Goal: Task Accomplishment & Management: Manage account settings

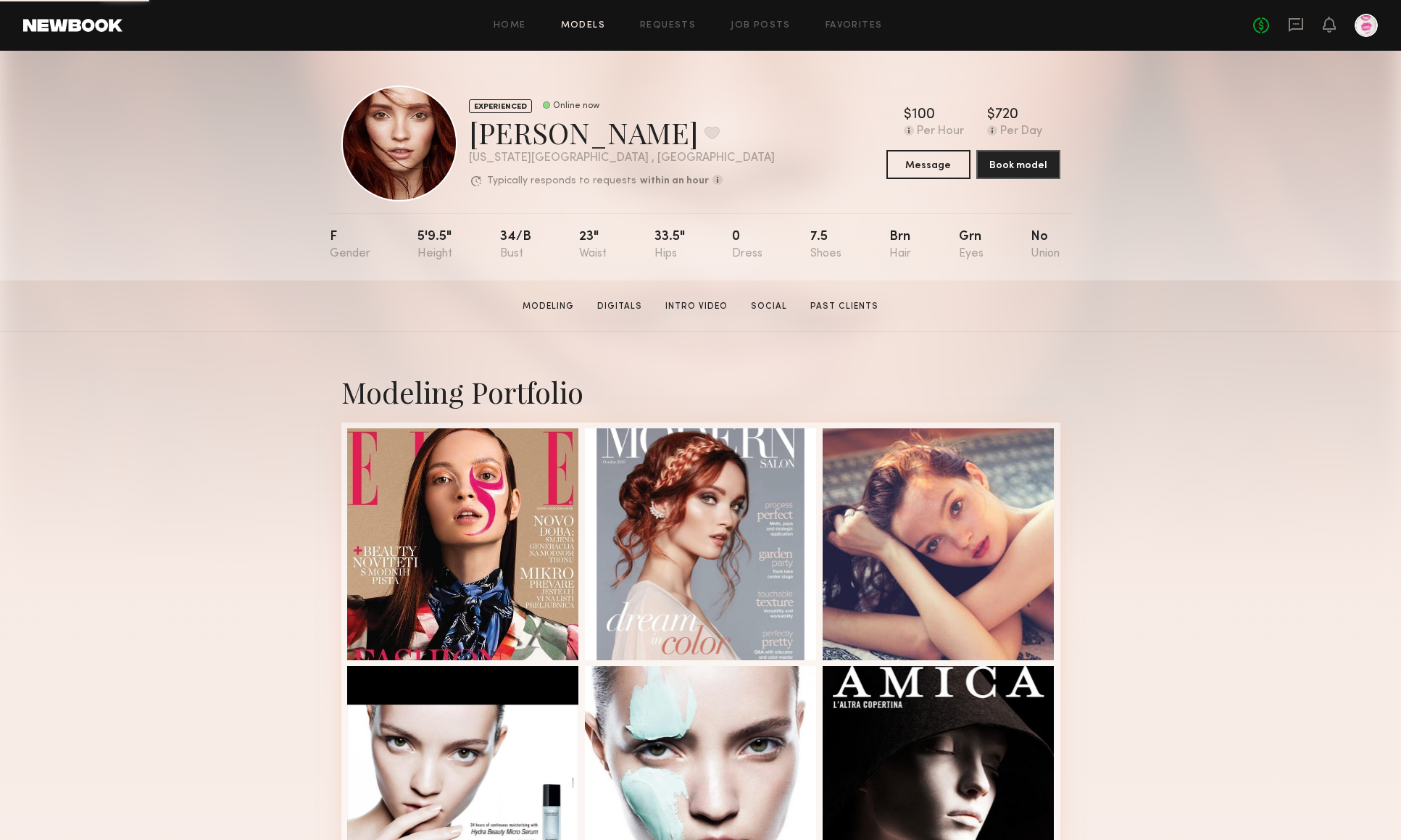
click at [578, 22] on link "Models" at bounding box center [583, 26] width 44 height 9
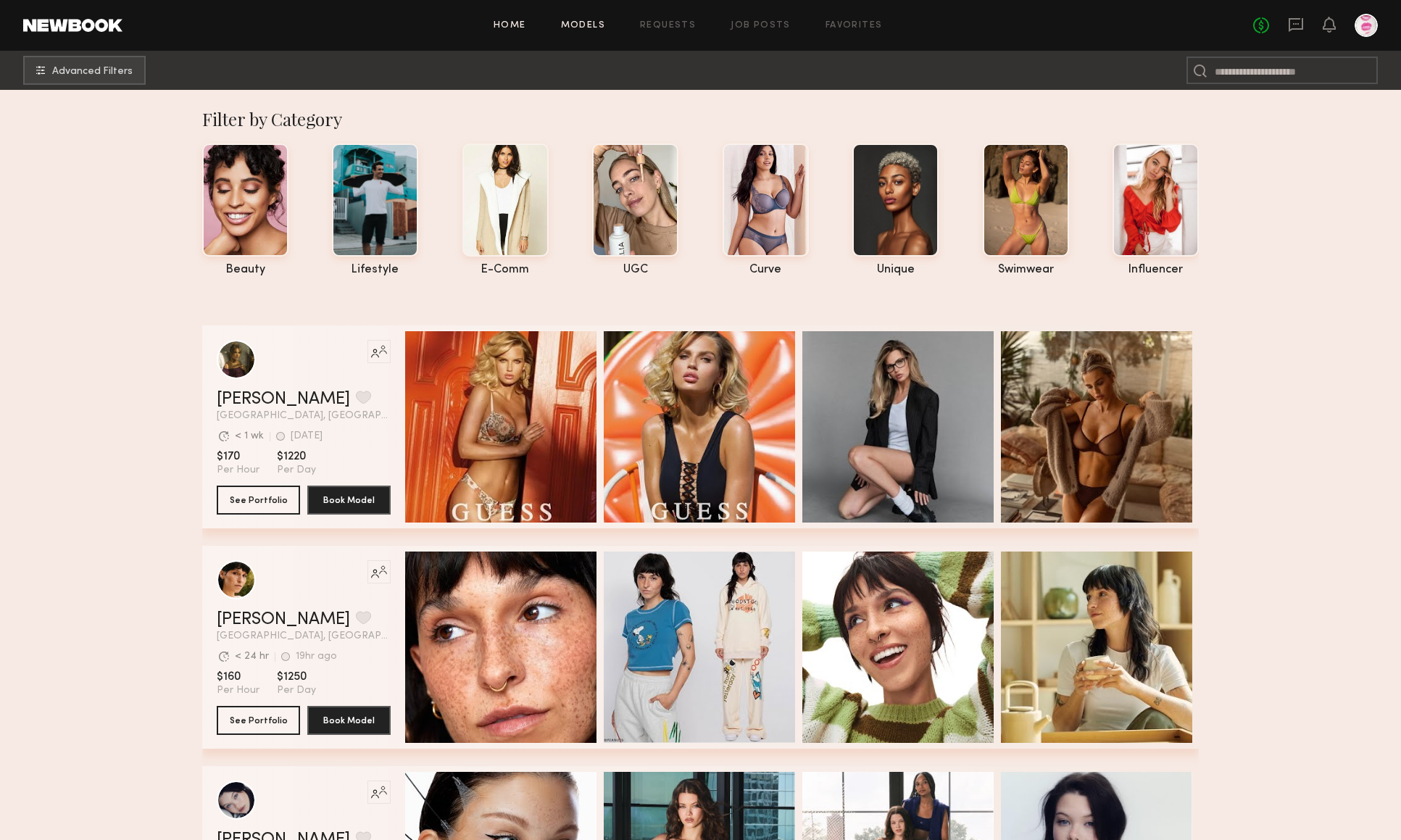
click at [514, 28] on link "Home" at bounding box center [509, 26] width 32 height 9
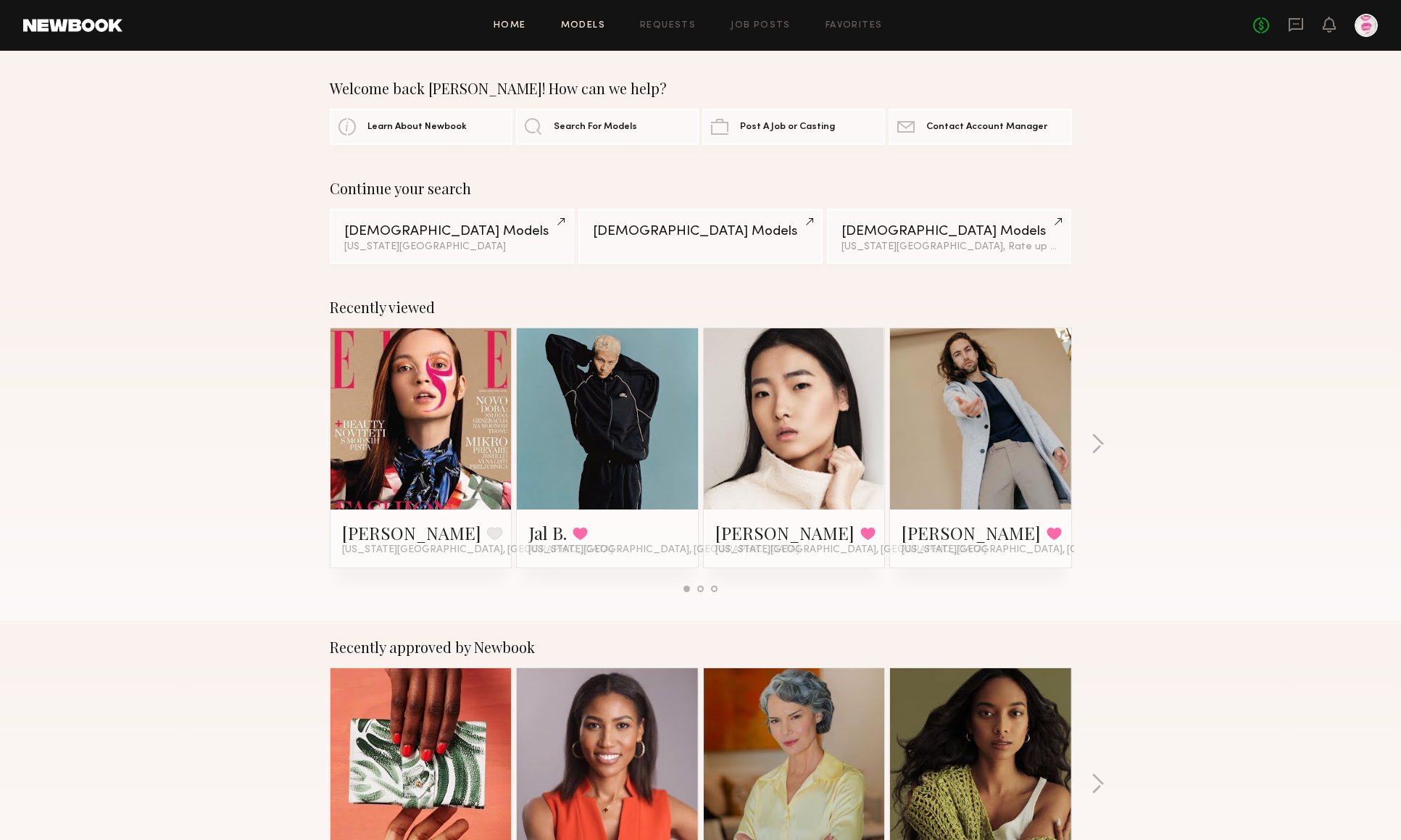
click at [595, 26] on link "Models" at bounding box center [583, 26] width 44 height 9
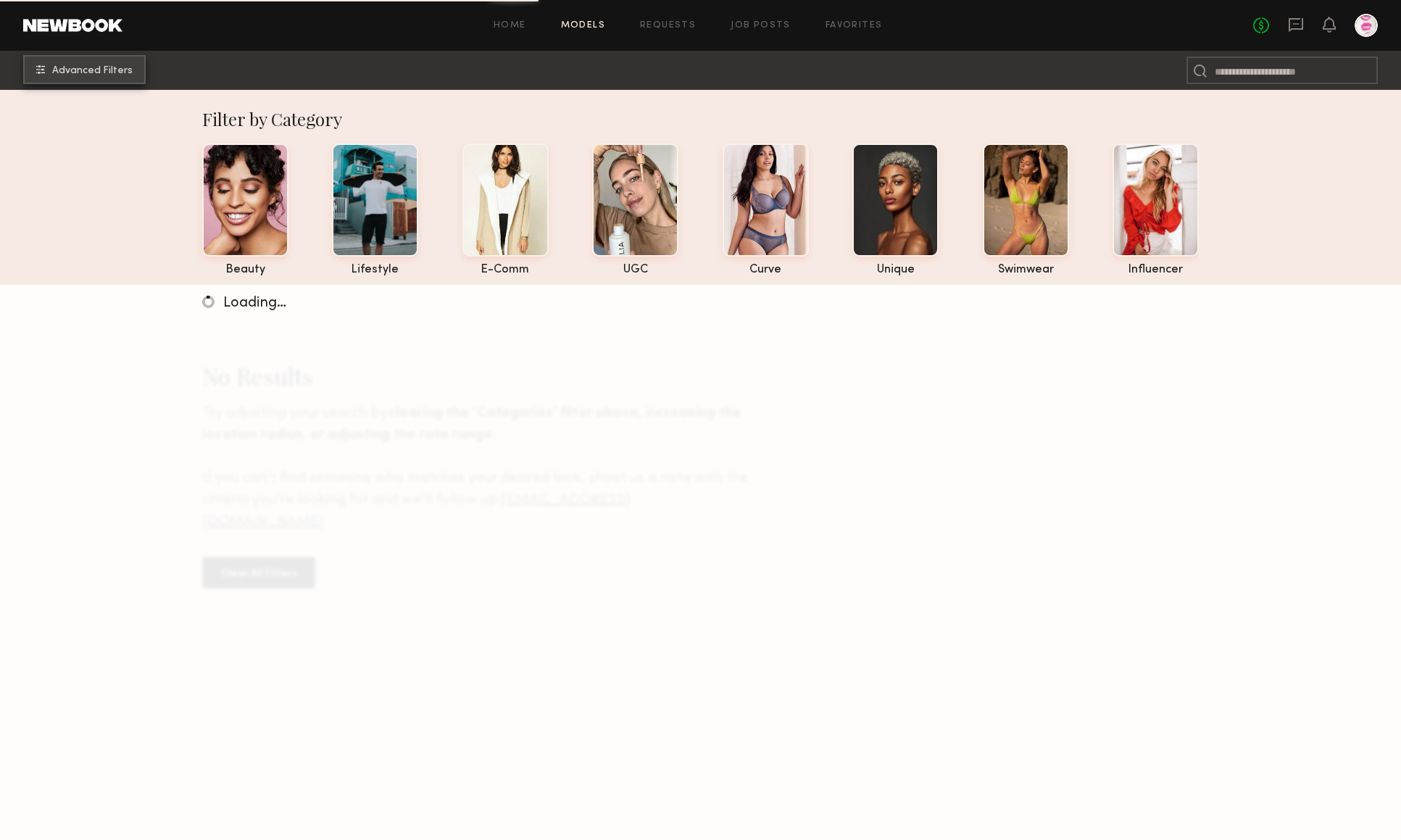
click at [101, 71] on span "Advanced Filters" at bounding box center [92, 71] width 81 height 10
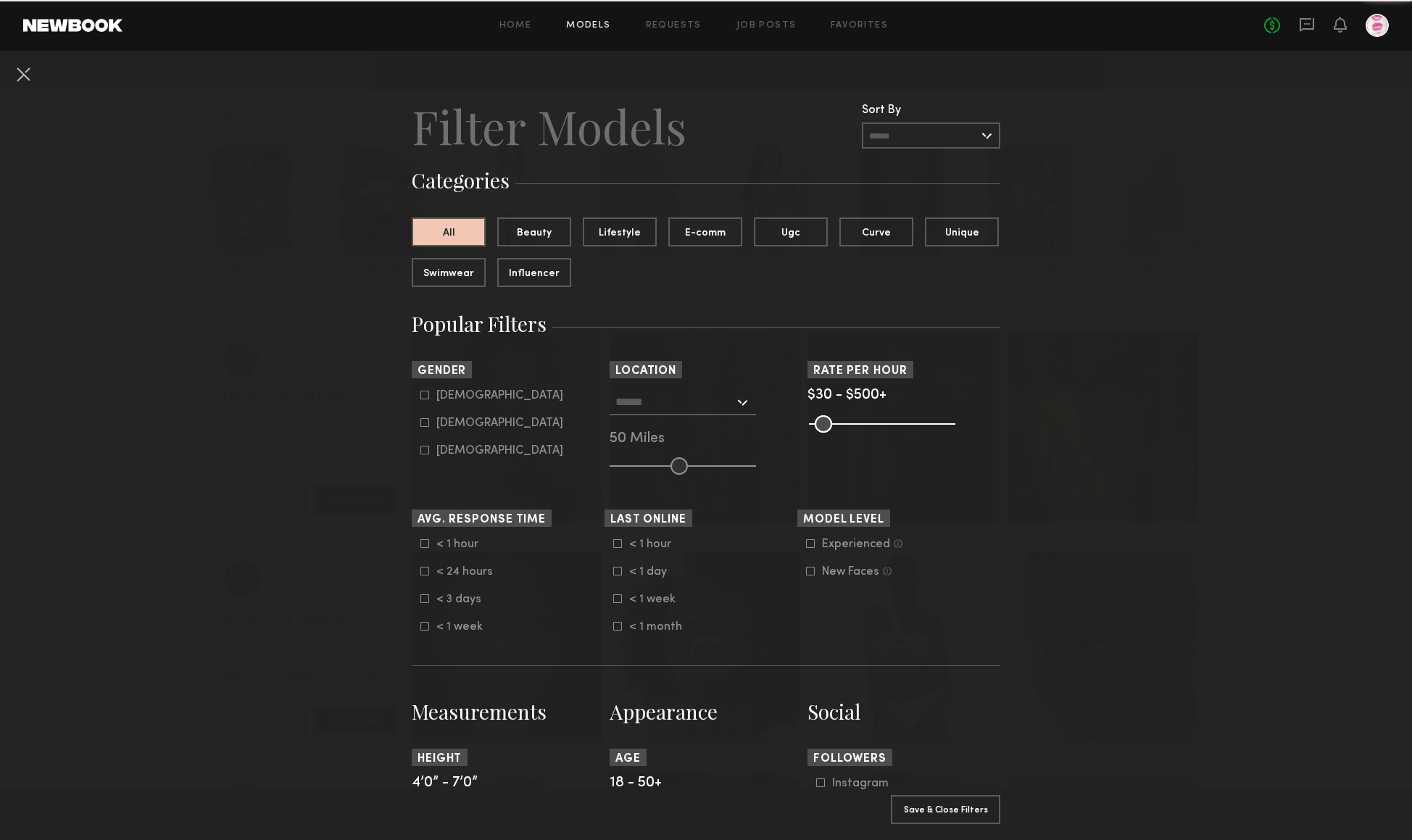
click at [422, 420] on icon at bounding box center [424, 423] width 9 height 9
type input "**"
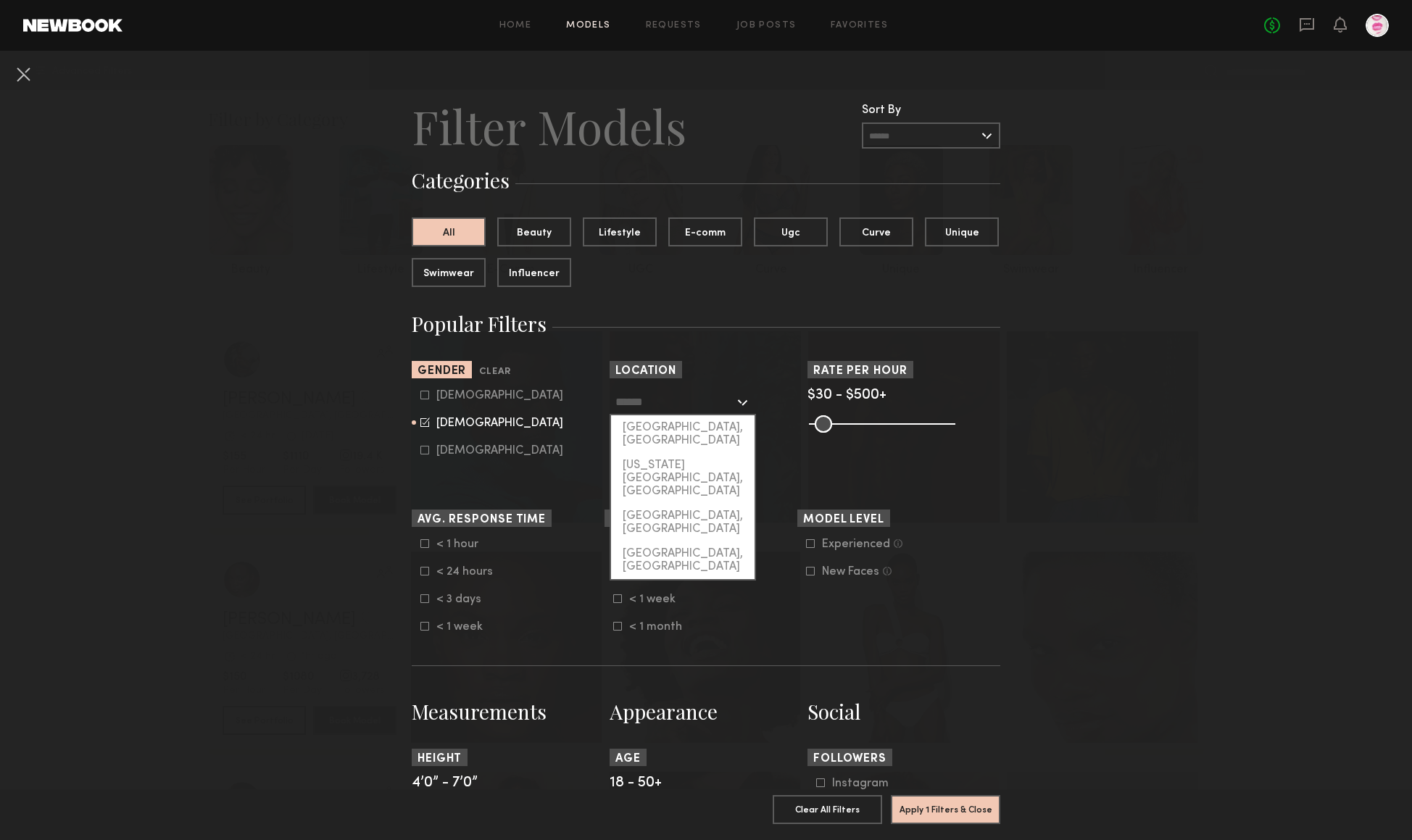
click at [692, 410] on input "text" at bounding box center [675, 401] width 119 height 25
click at [680, 454] on div "[US_STATE][GEOGRAPHIC_DATA], [GEOGRAPHIC_DATA]" at bounding box center [683, 479] width 144 height 51
type input "**********"
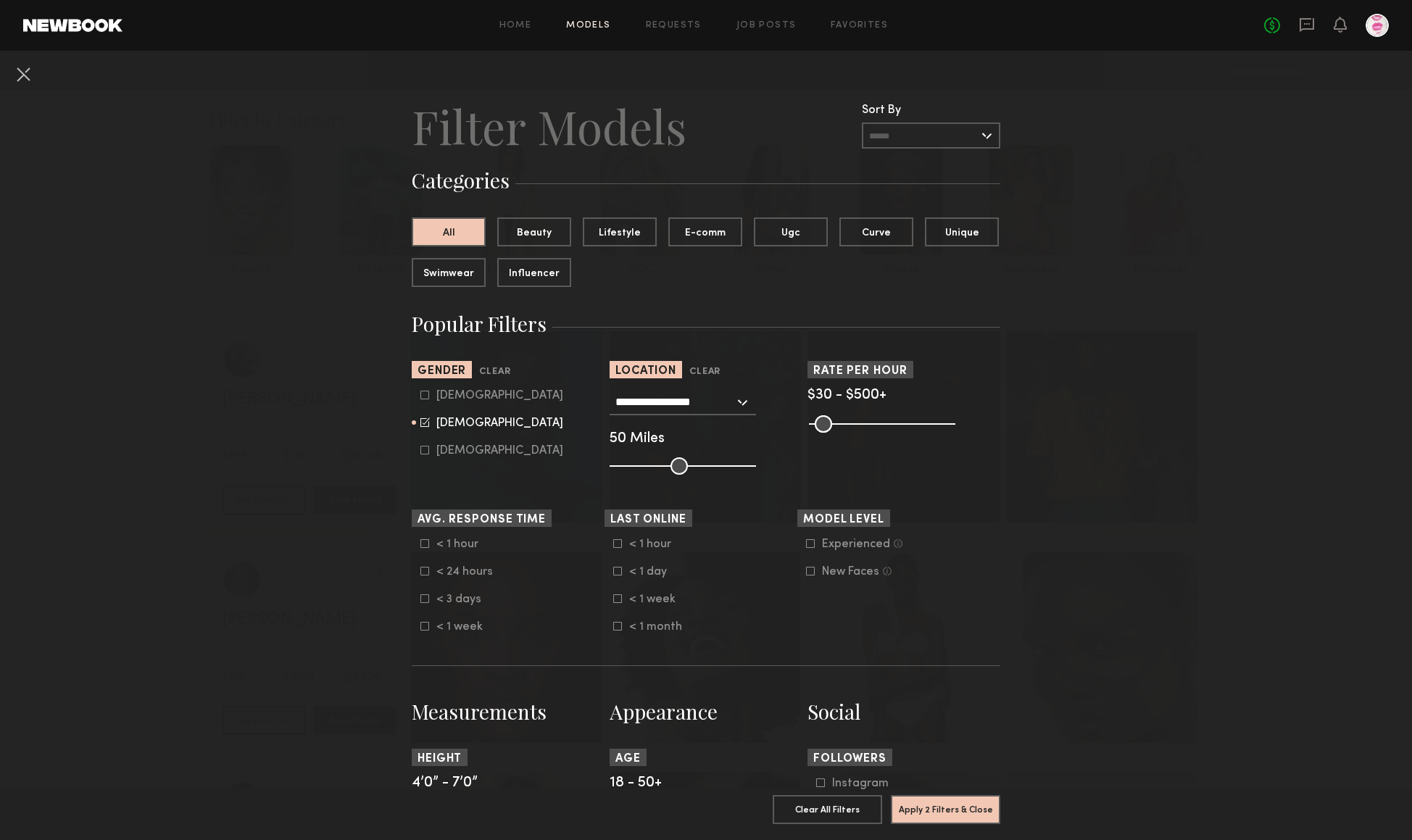
drag, startPoint x: 865, startPoint y: 424, endPoint x: 901, endPoint y: 417, distance: 36.7
click at [864, 424] on common-range-minmax at bounding box center [881, 423] width 146 height 17
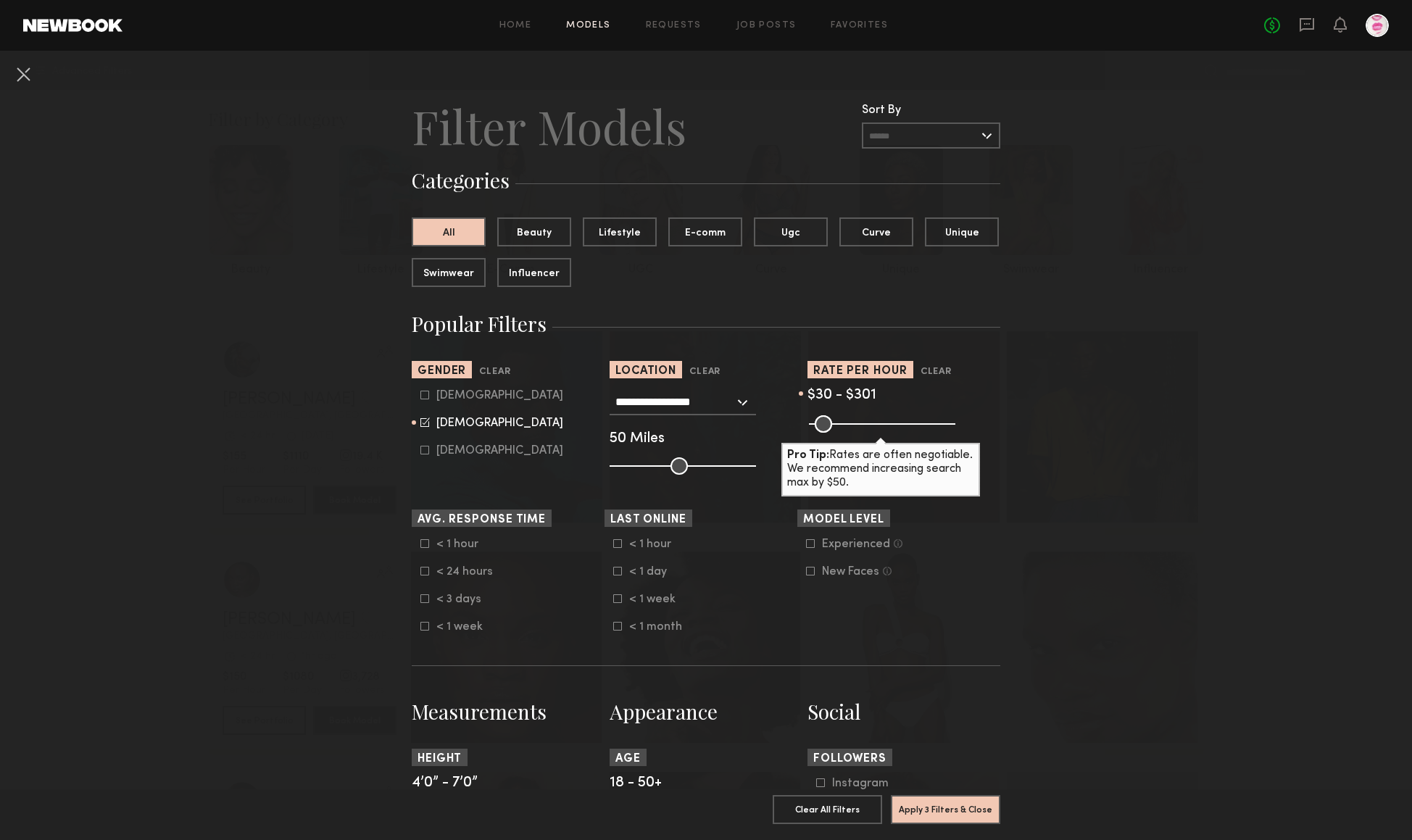
type input "***"
drag, startPoint x: 931, startPoint y: 423, endPoint x: 913, endPoint y: 434, distance: 21.1
click at [886, 428] on input "range" at bounding box center [882, 423] width 146 height 17
click at [1016, 454] on nb-browse-filters "**********" at bounding box center [706, 845] width 1412 height 1589
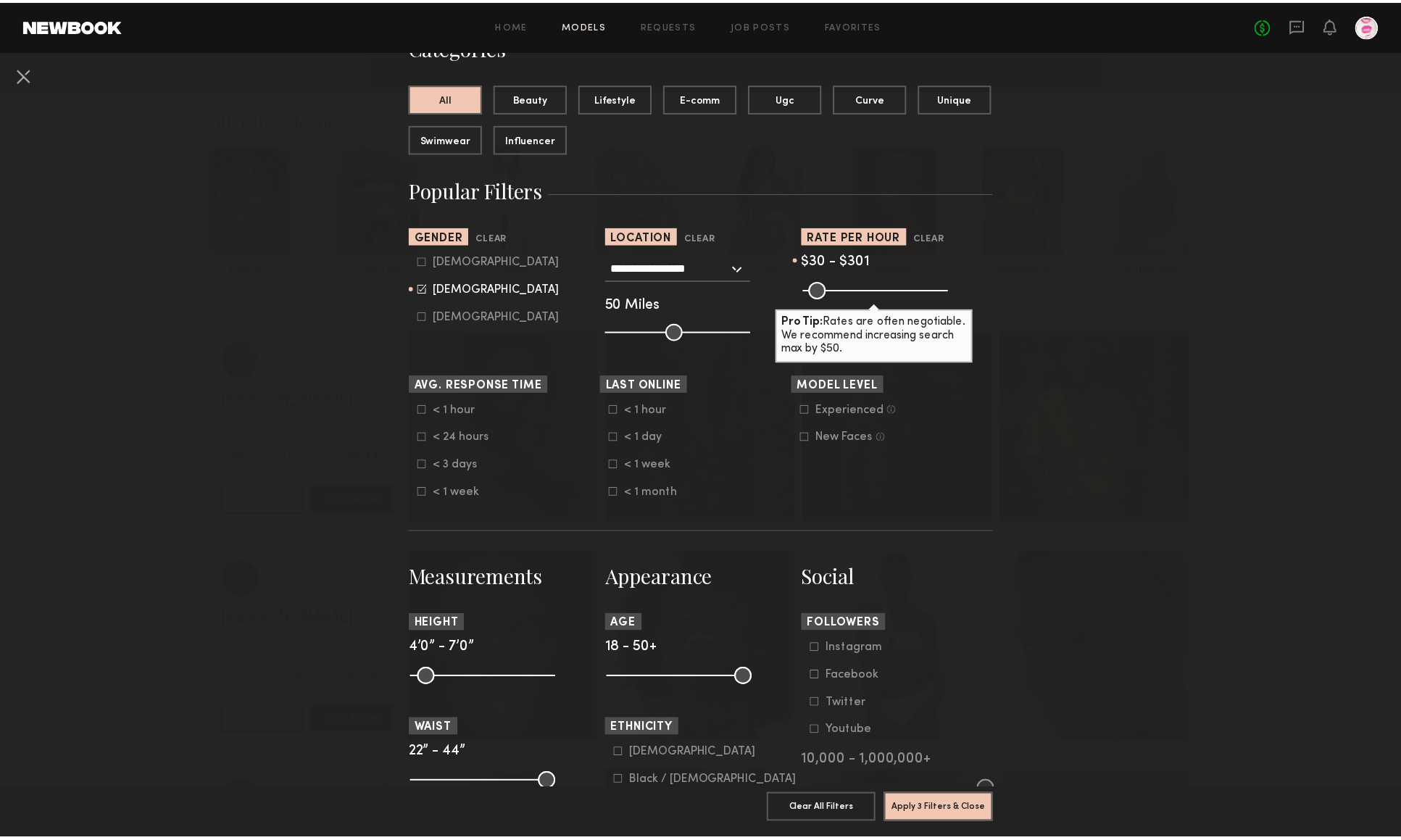
scroll to position [135, 0]
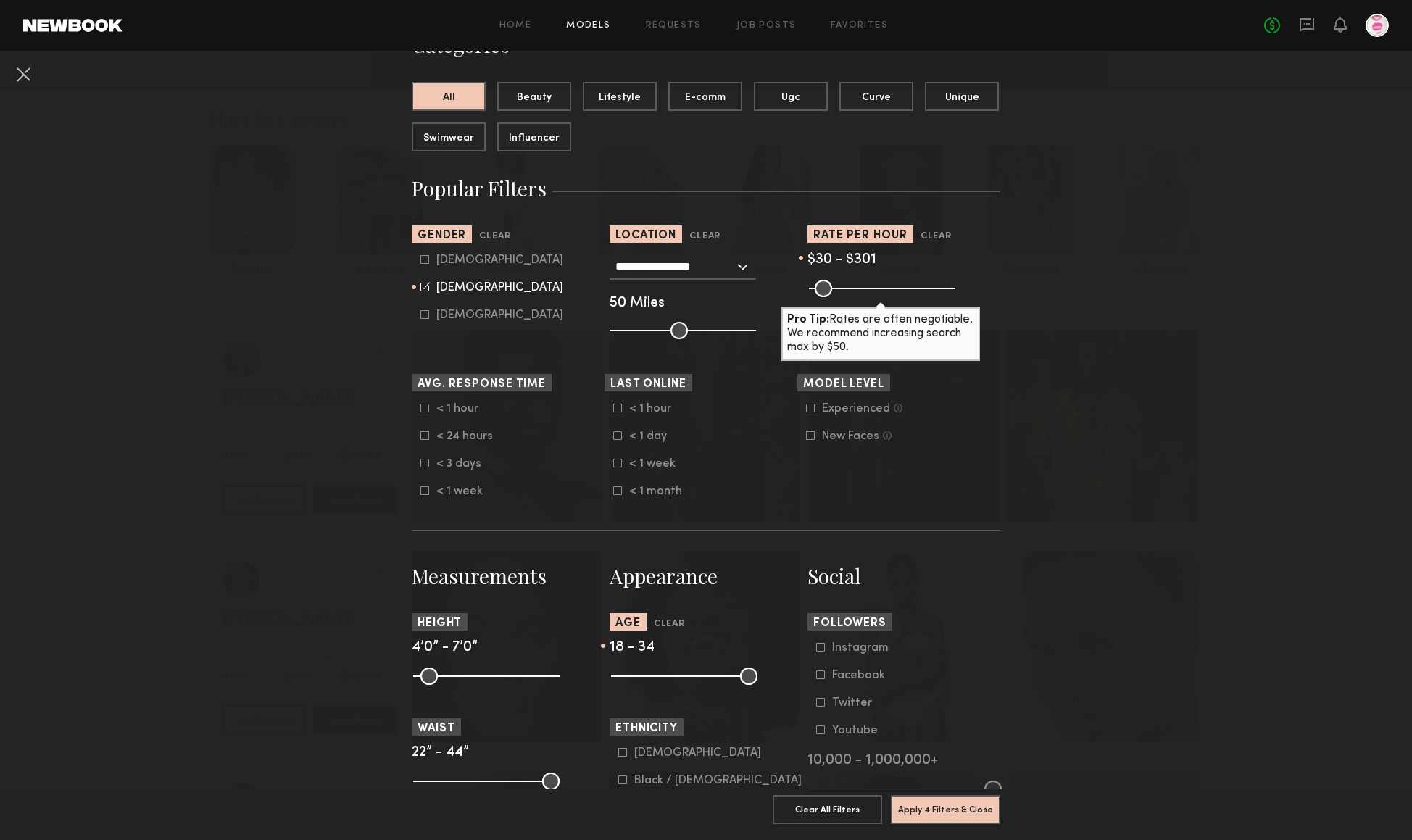
drag, startPoint x: 729, startPoint y: 675, endPoint x: 678, endPoint y: 677, distance: 51.0
type input "**"
click at [678, 677] on input "range" at bounding box center [685, 676] width 146 height 17
drag, startPoint x: 415, startPoint y: 676, endPoint x: 481, endPoint y: 676, distance: 66.0
type input "**"
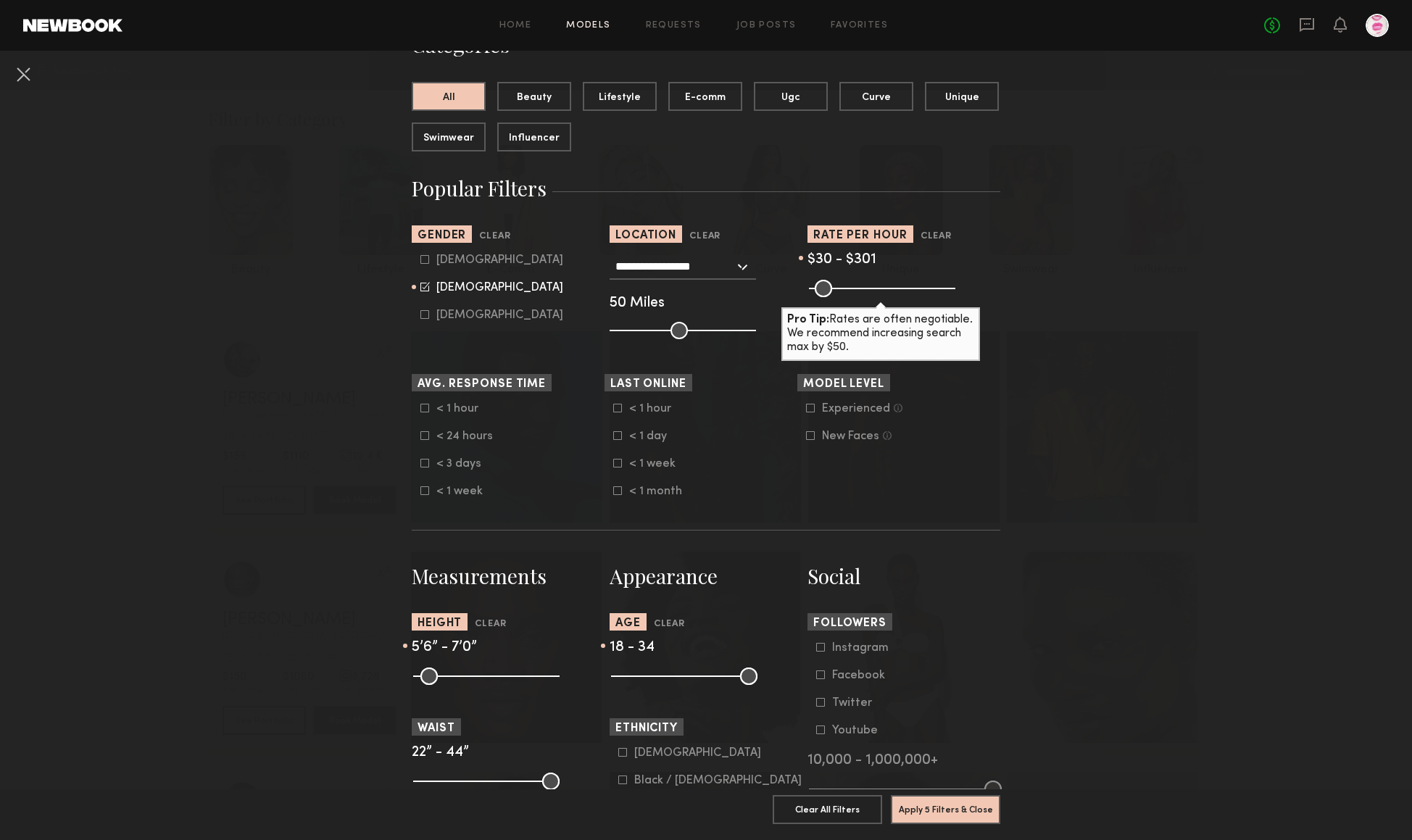
click at [481, 676] on input "range" at bounding box center [487, 676] width 146 height 17
click at [942, 794] on button "Apply 5 Filters & Close" at bounding box center [946, 809] width 110 height 29
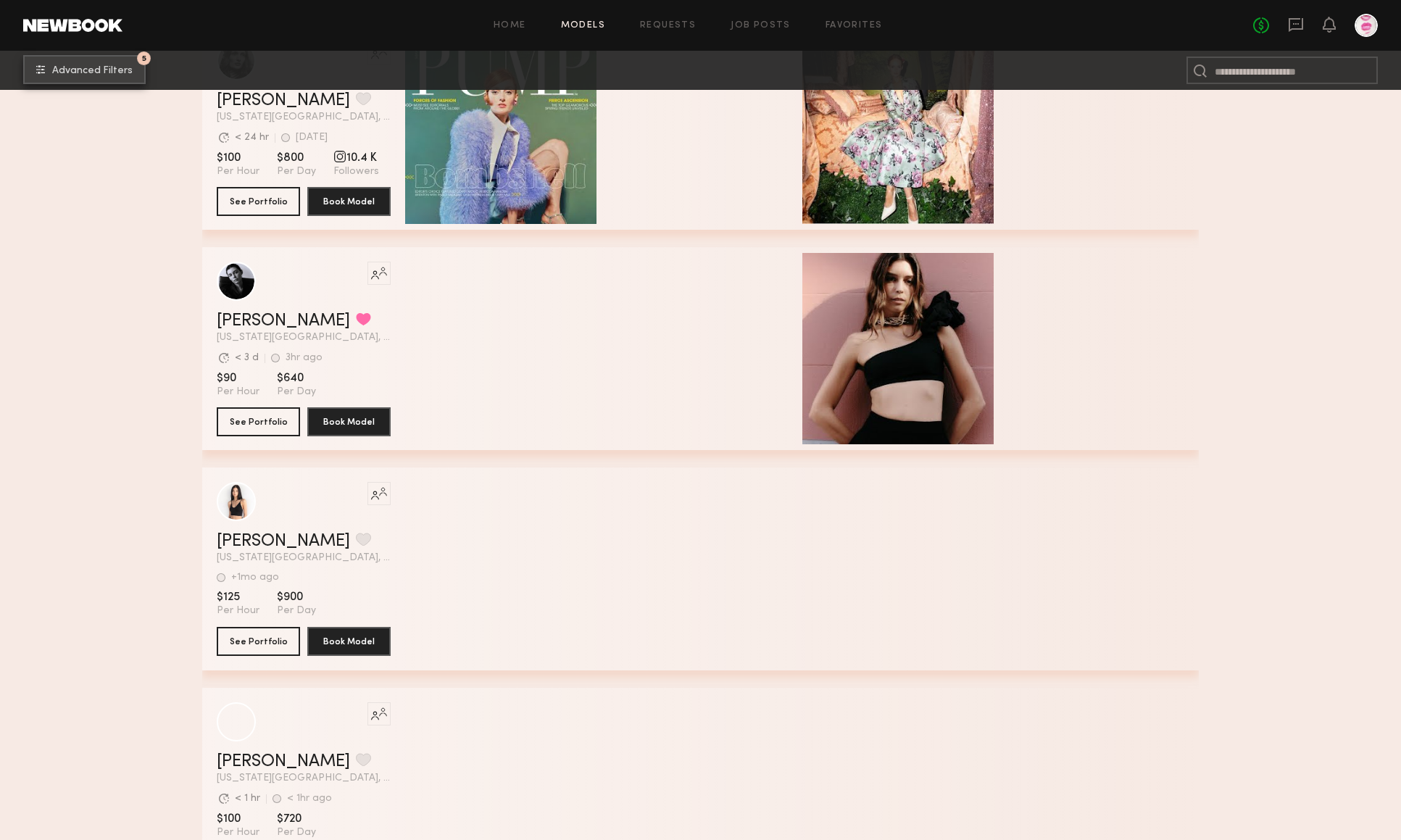
scroll to position [7143, 0]
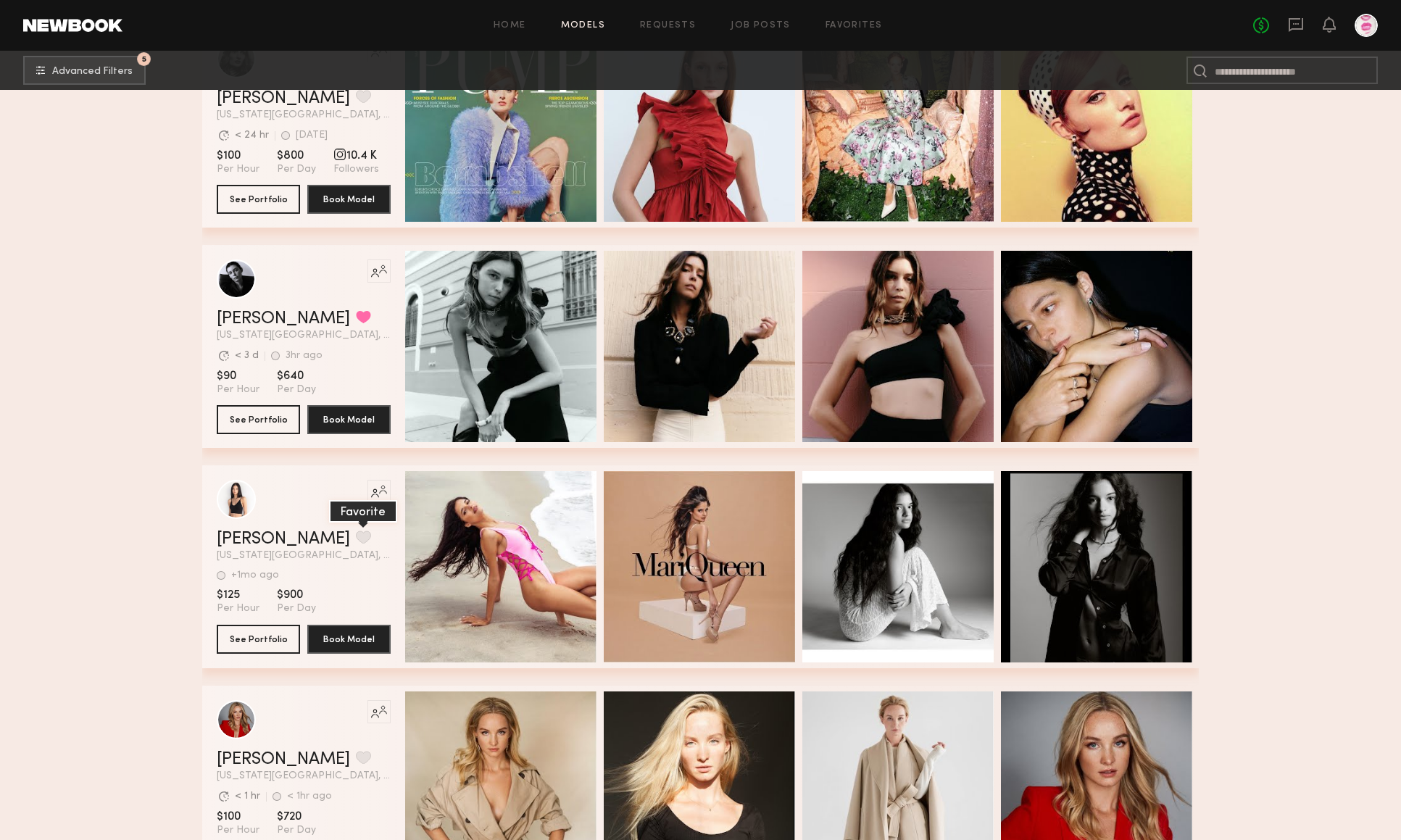
click at [356, 531] on button "grid" at bounding box center [364, 536] width 15 height 13
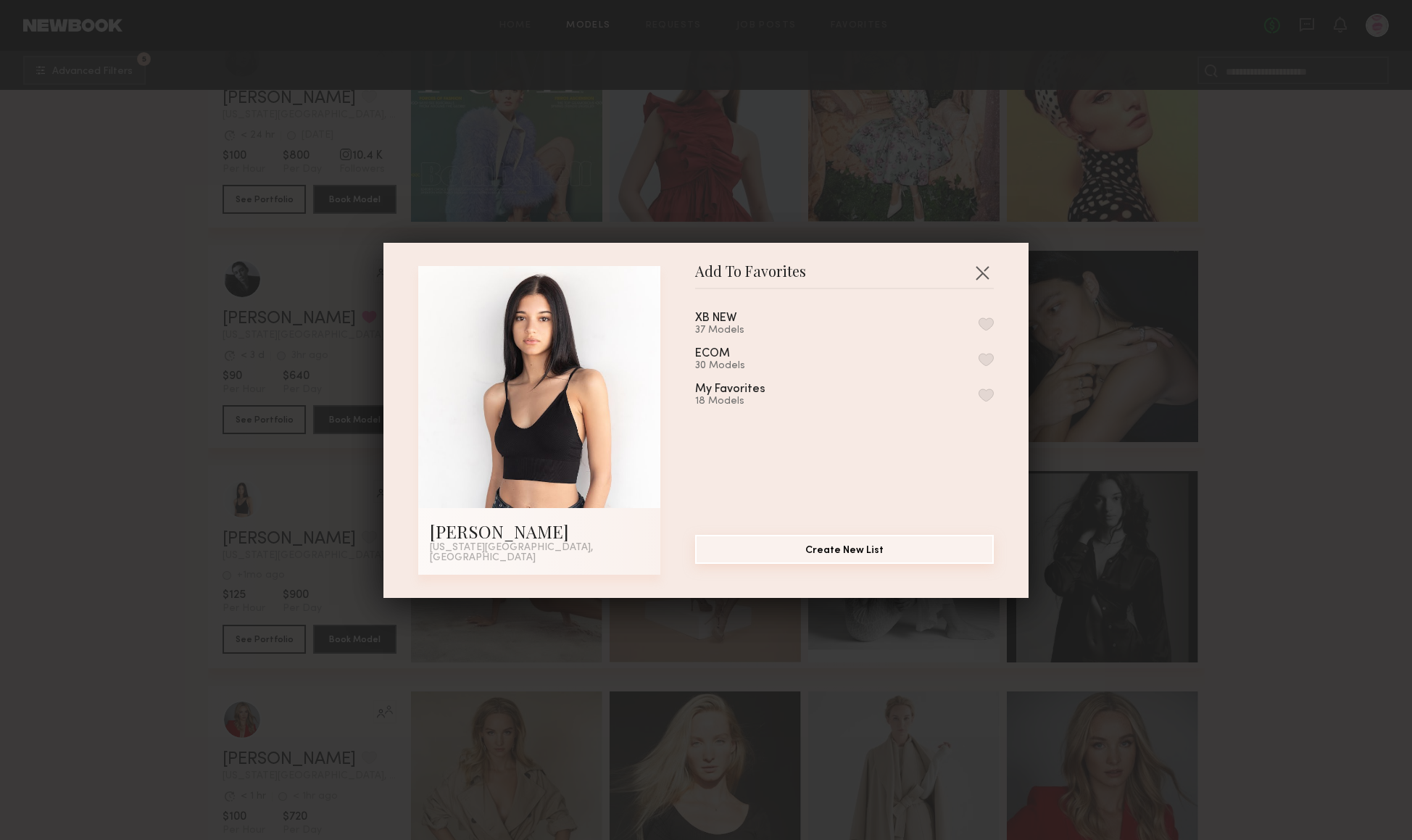
click at [855, 552] on button "Create New List" at bounding box center [844, 549] width 299 height 29
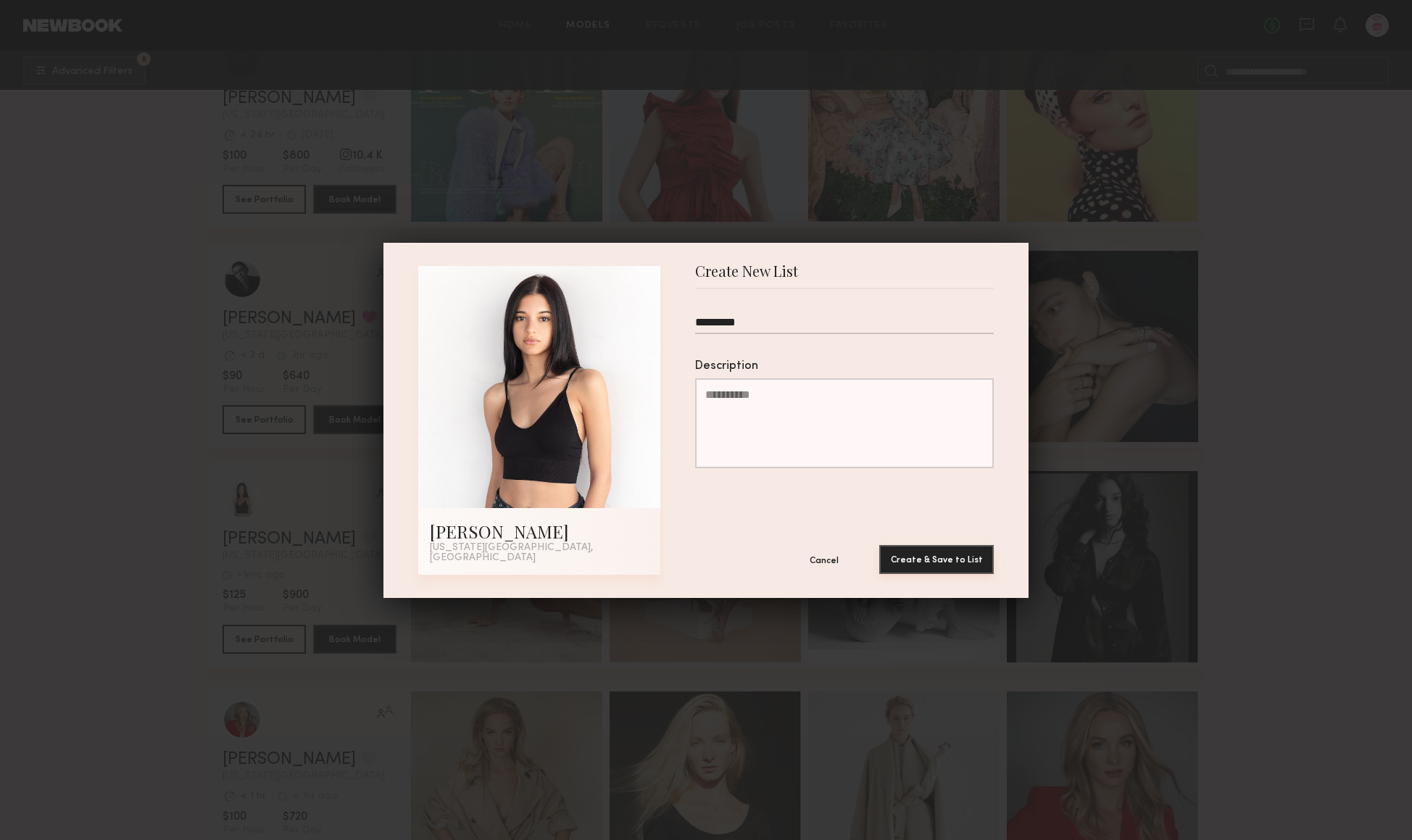
type input "*********"
click at [950, 554] on button "Create & Save to List" at bounding box center [937, 559] width 115 height 29
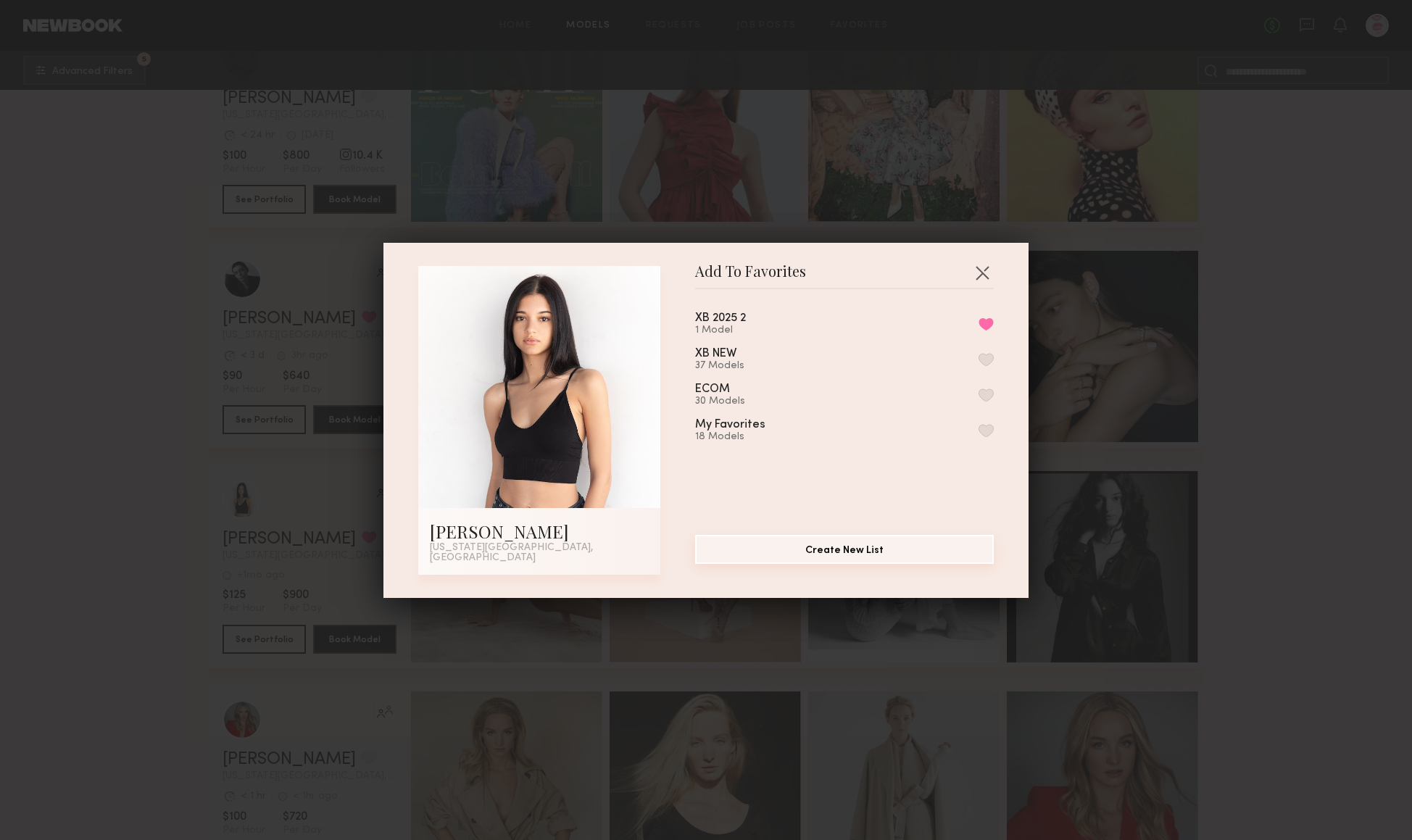
click at [856, 554] on button "Create New List" at bounding box center [844, 549] width 299 height 29
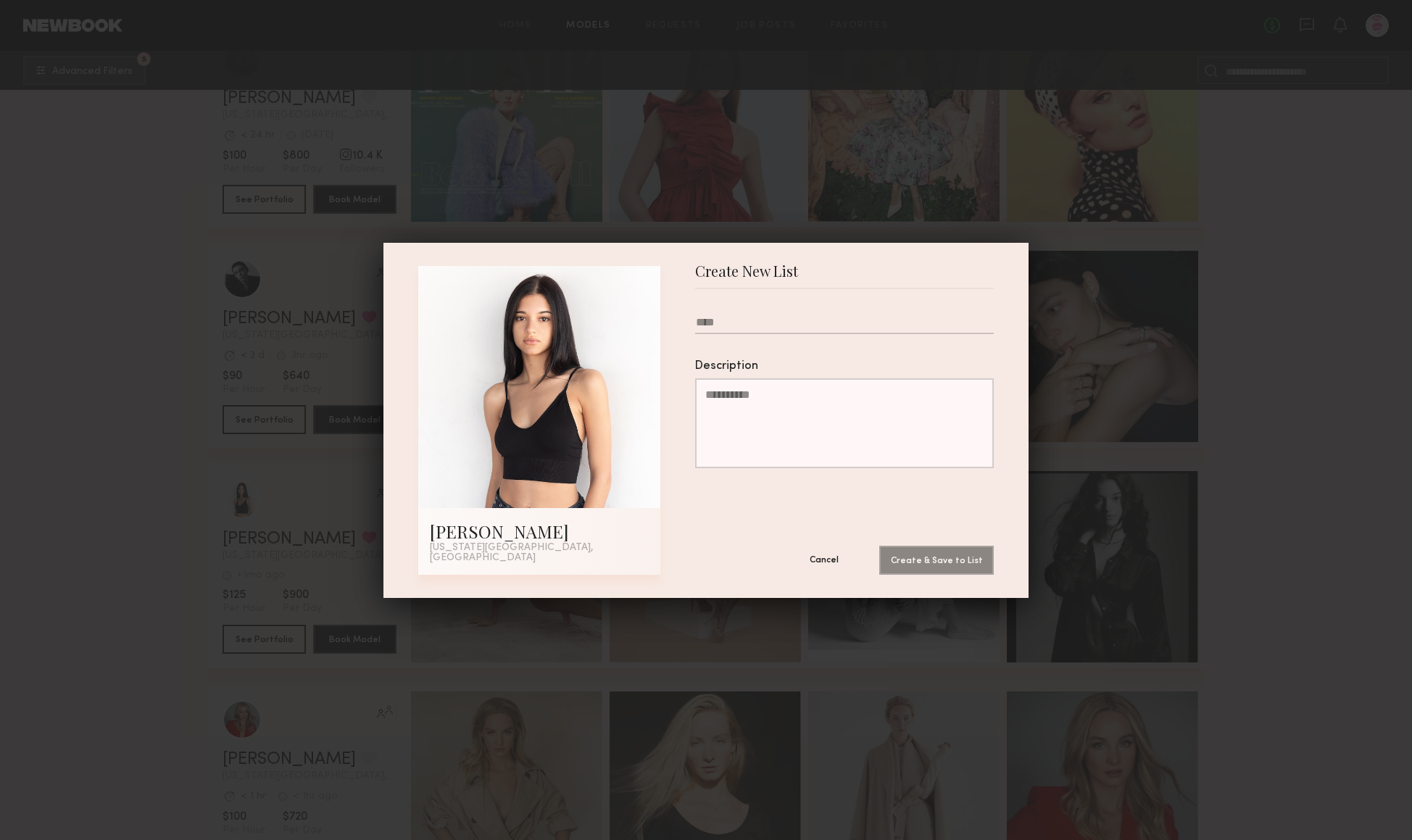
click at [825, 553] on button "Cancel" at bounding box center [824, 559] width 87 height 29
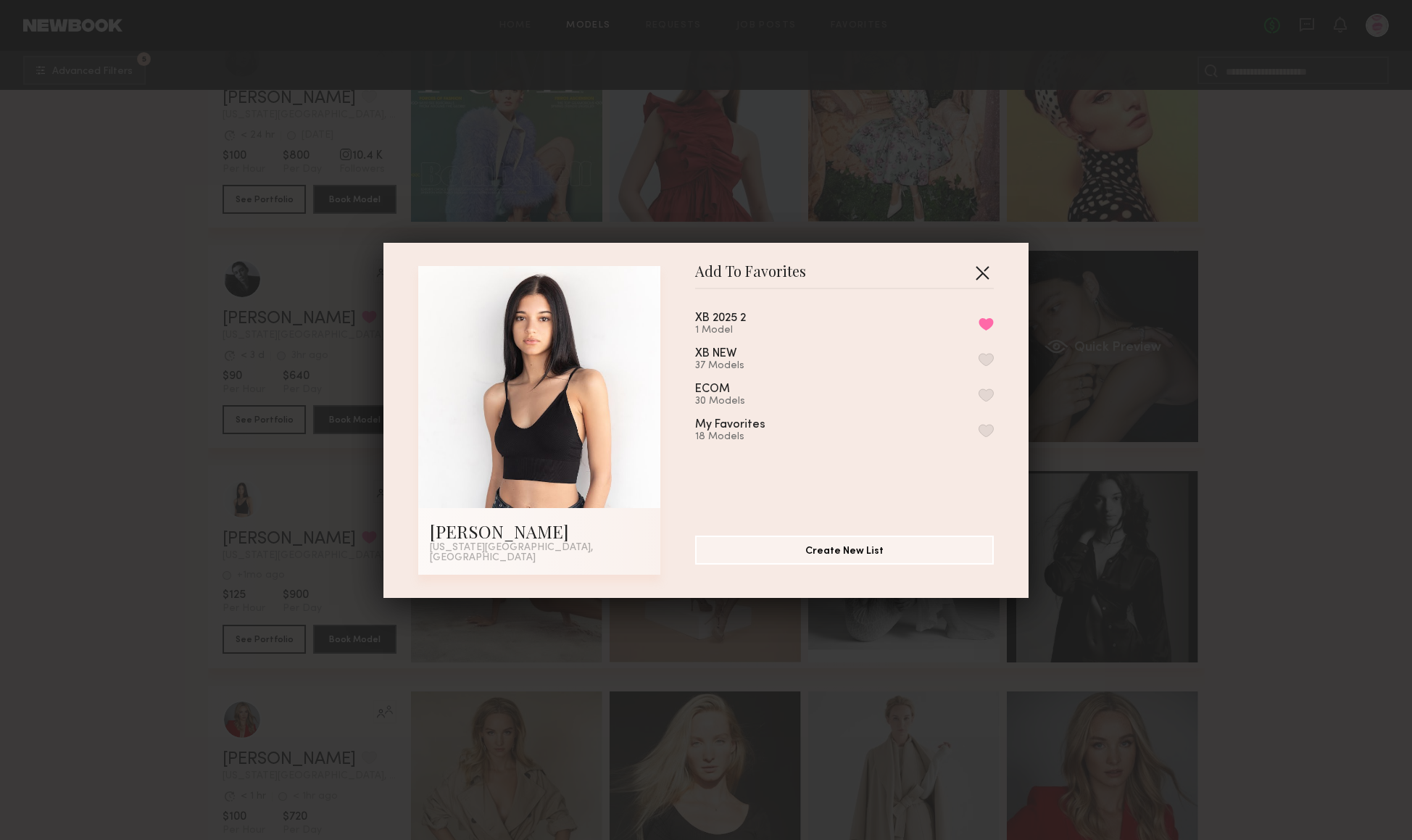
drag, startPoint x: 975, startPoint y: 278, endPoint x: 1149, endPoint y: 356, distance: 190.7
click at [975, 278] on button "button" at bounding box center [982, 272] width 23 height 23
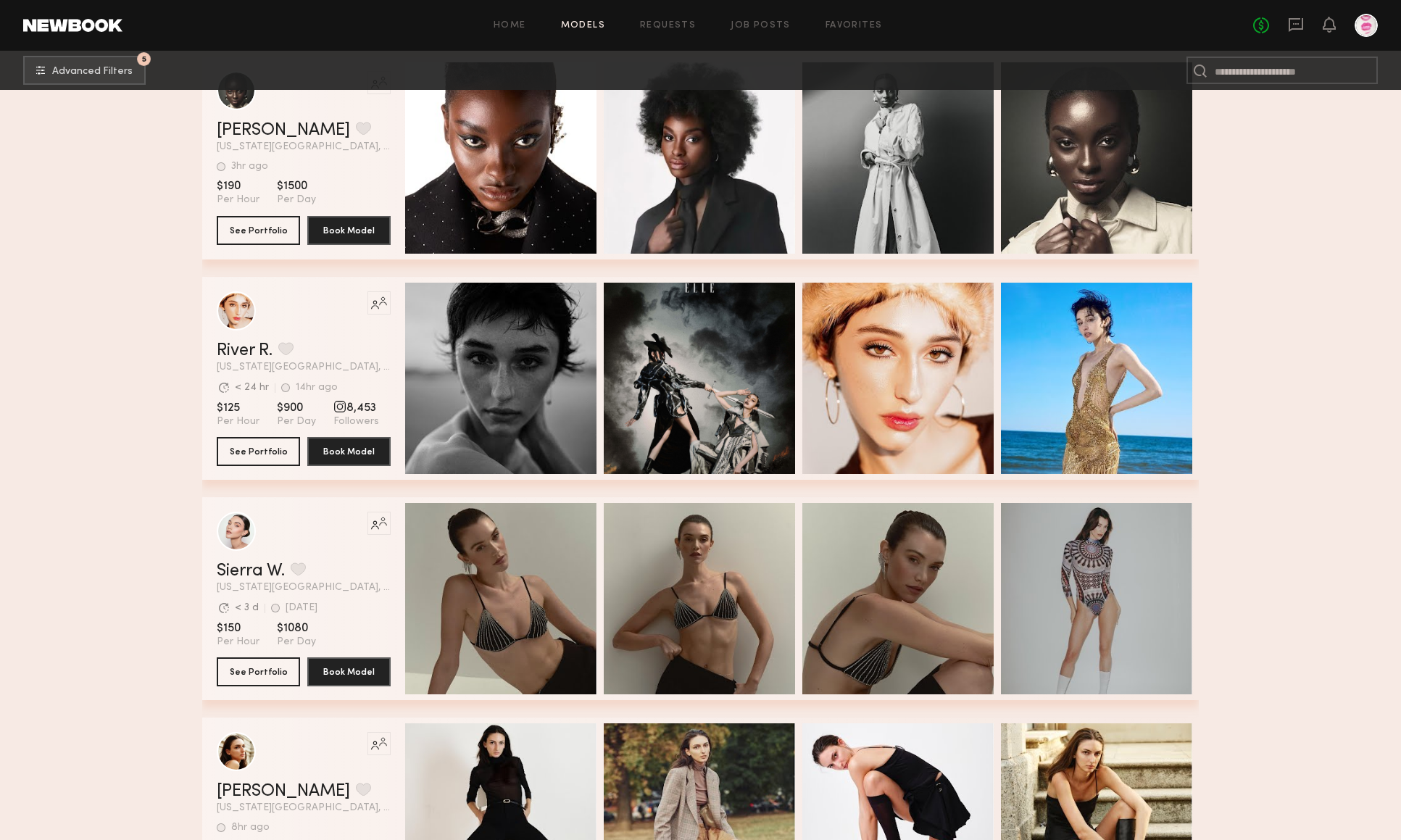
scroll to position [8760, 0]
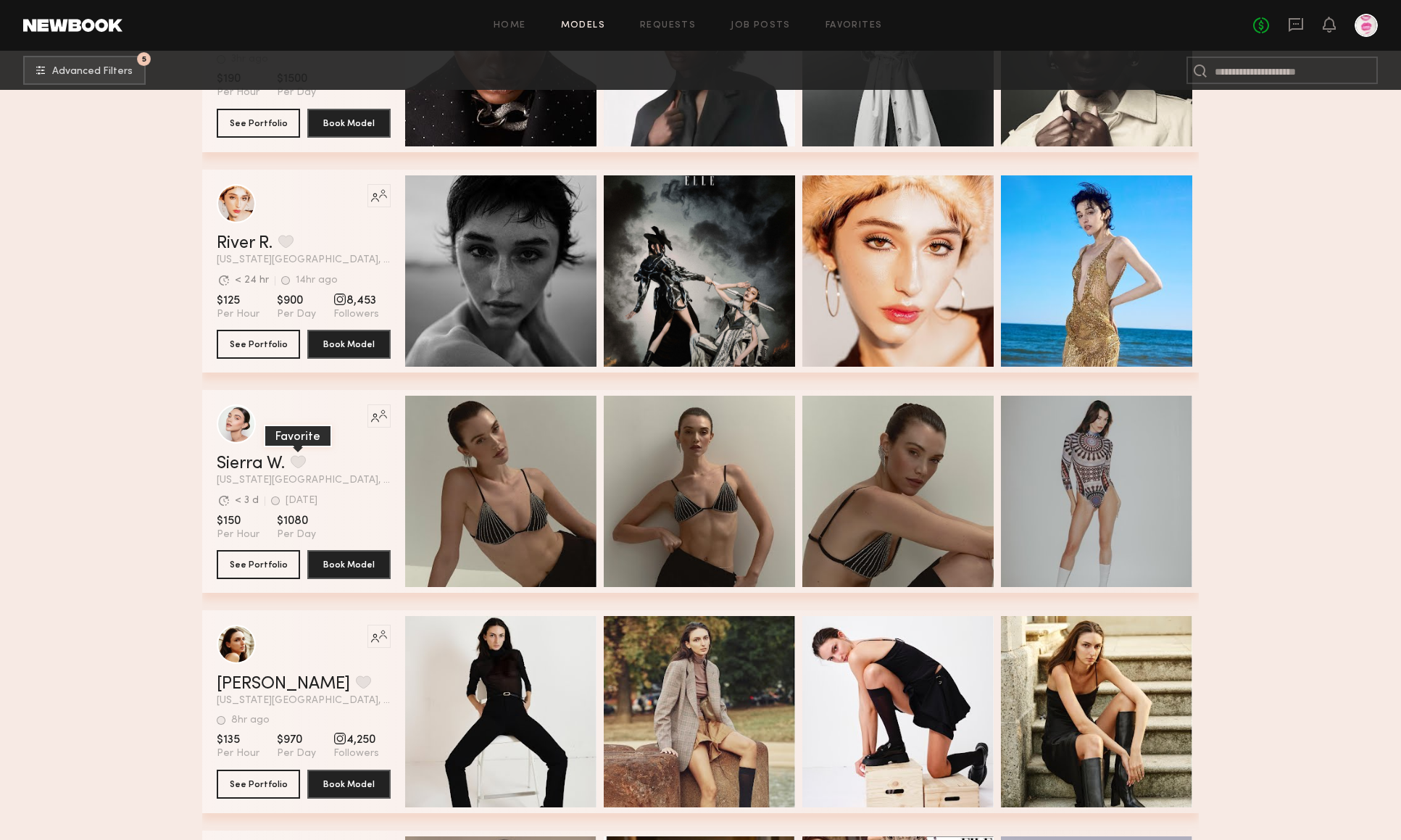
click at [294, 466] on button "grid" at bounding box center [298, 461] width 15 height 13
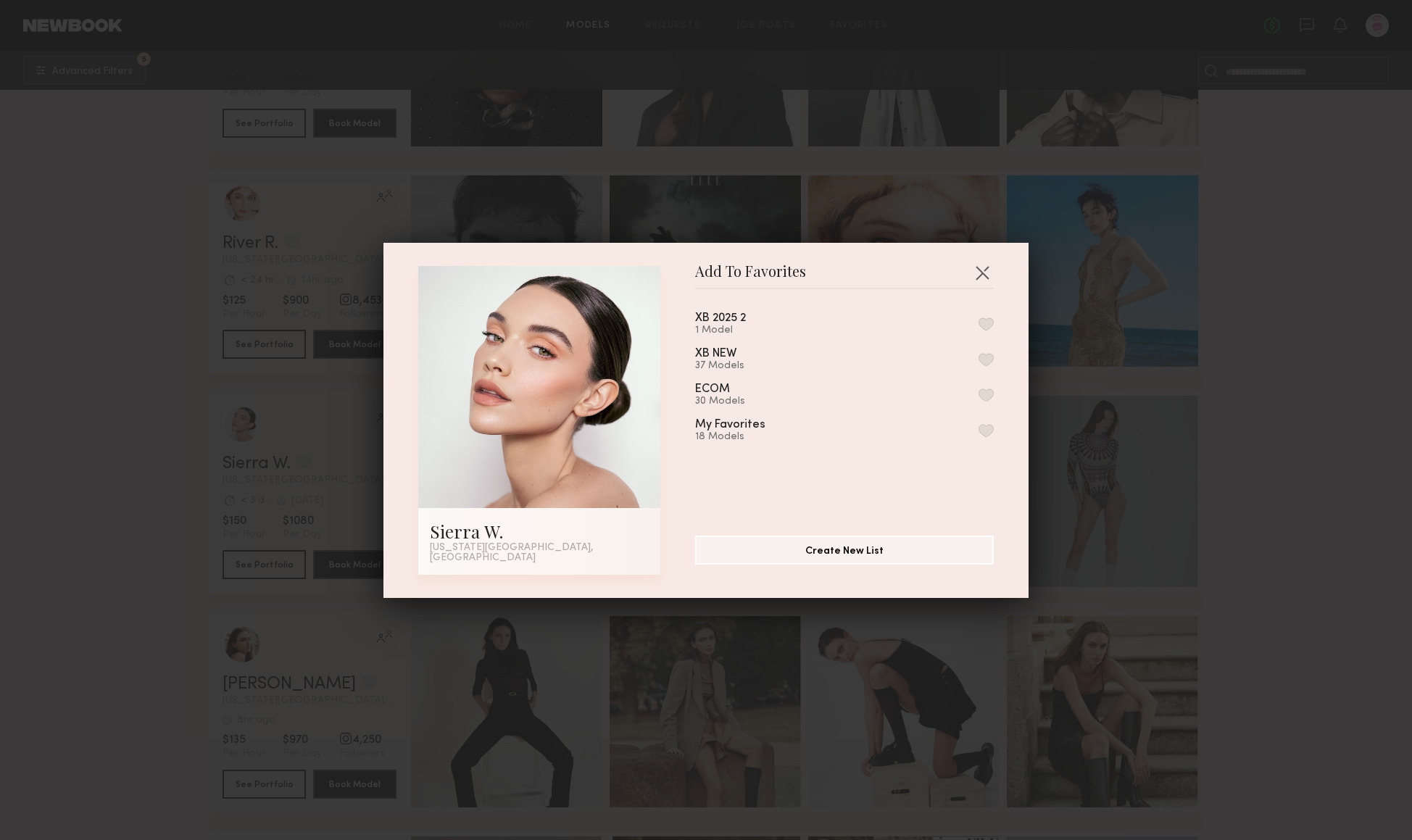
click at [979, 323] on button "button" at bounding box center [987, 323] width 15 height 13
click at [980, 277] on button "button" at bounding box center [982, 272] width 23 height 23
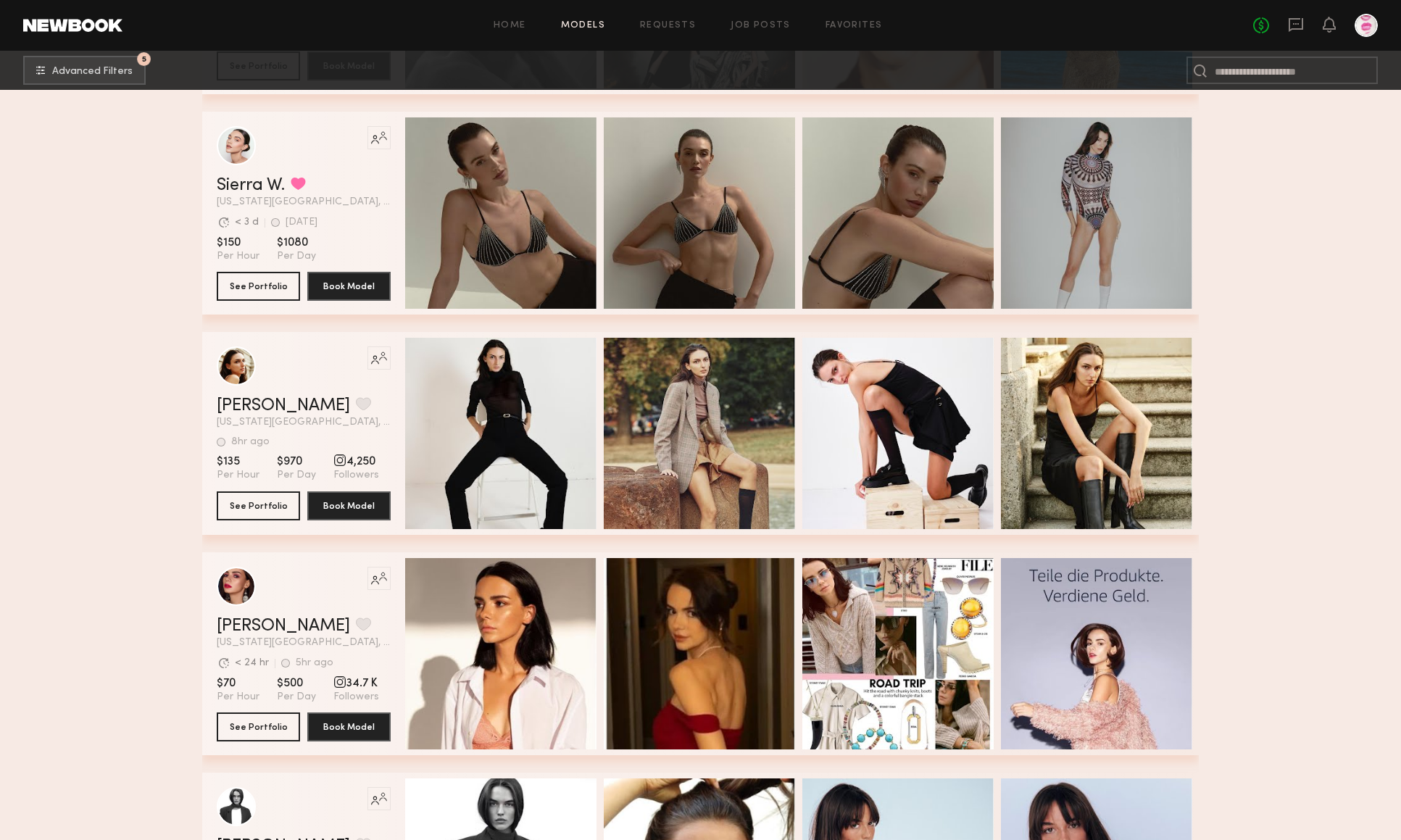
scroll to position [9069, 0]
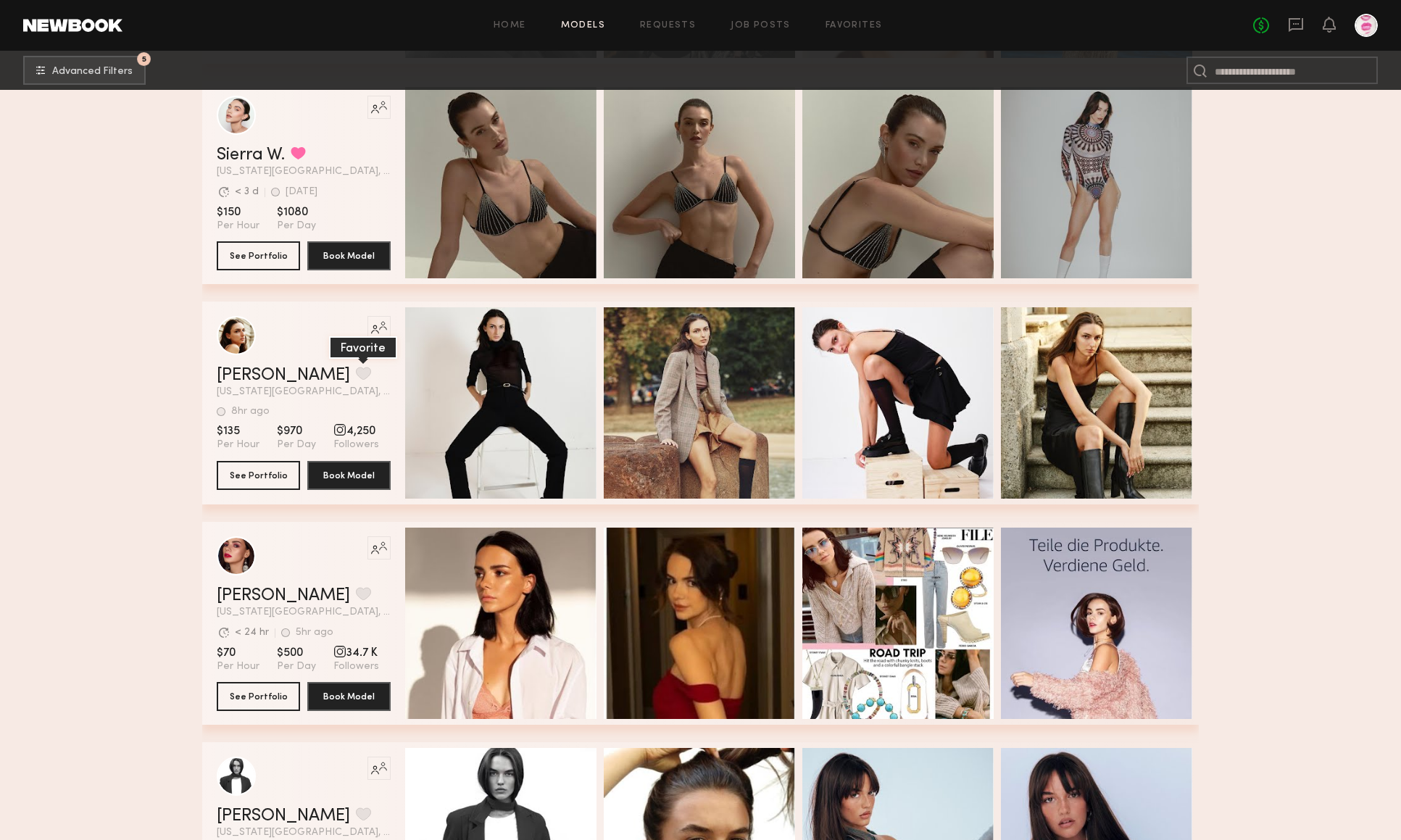
click at [356, 370] on button "grid" at bounding box center [364, 372] width 15 height 13
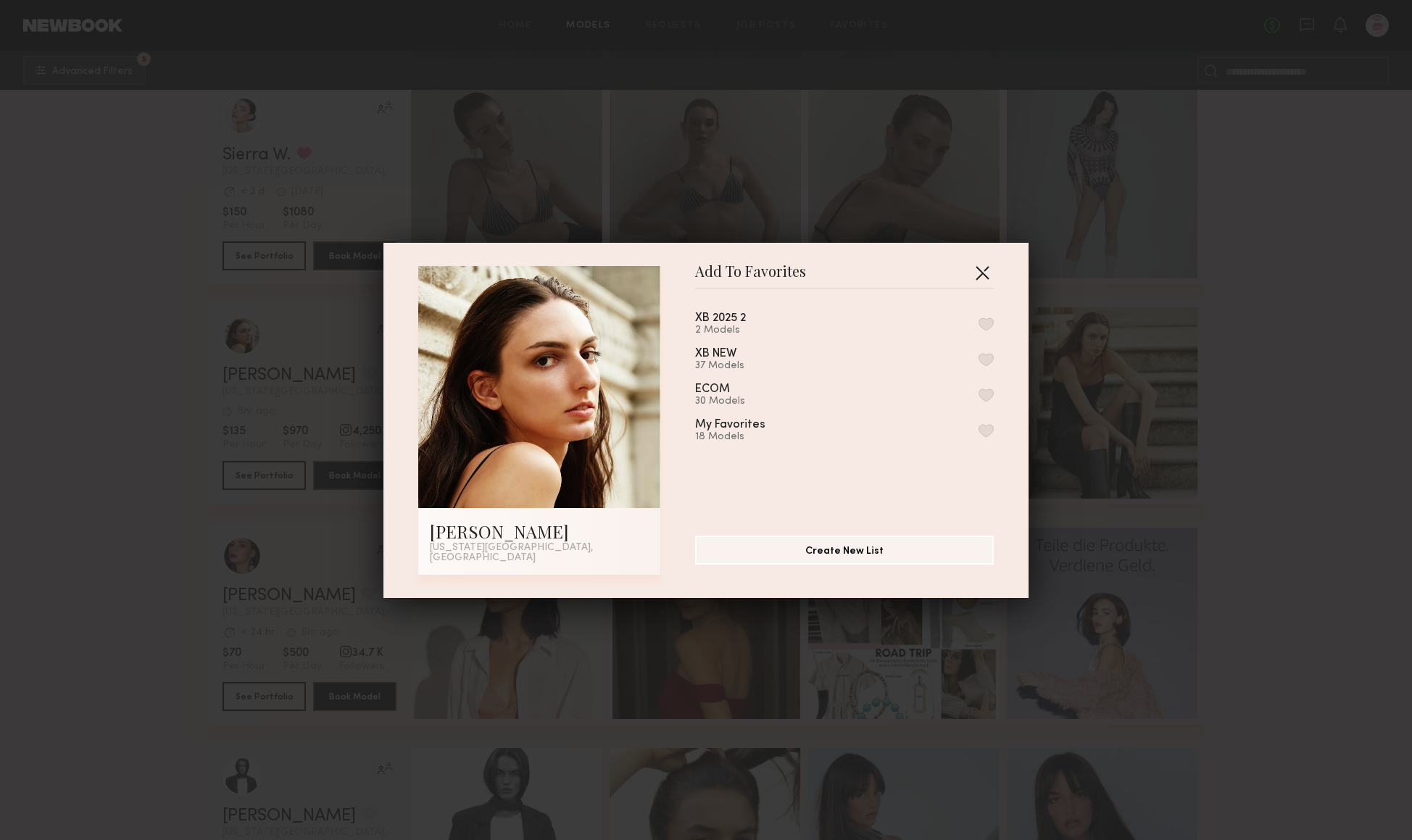
click at [981, 281] on button "button" at bounding box center [982, 272] width 23 height 23
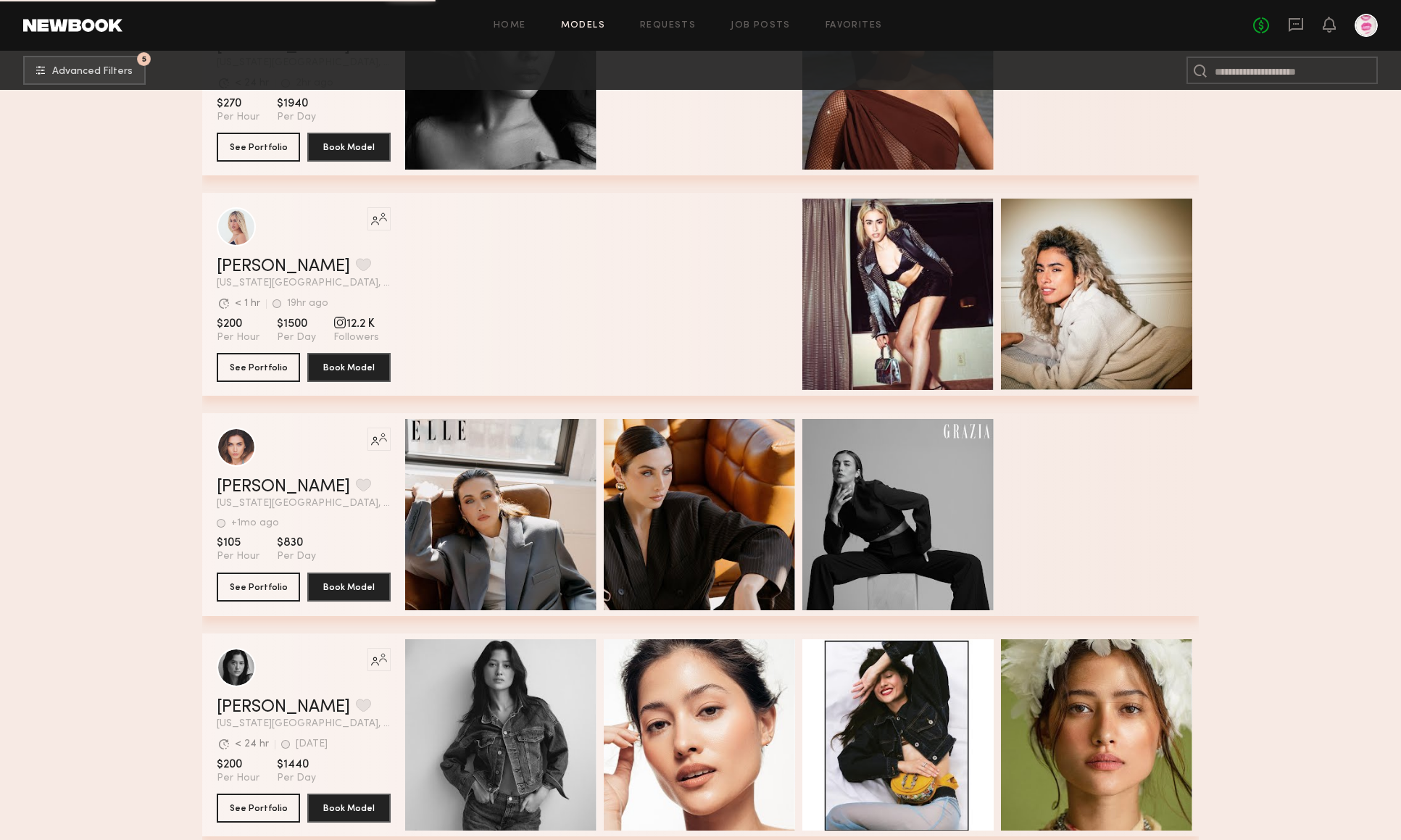
scroll to position [18041, 0]
